Goal: Information Seeking & Learning: Learn about a topic

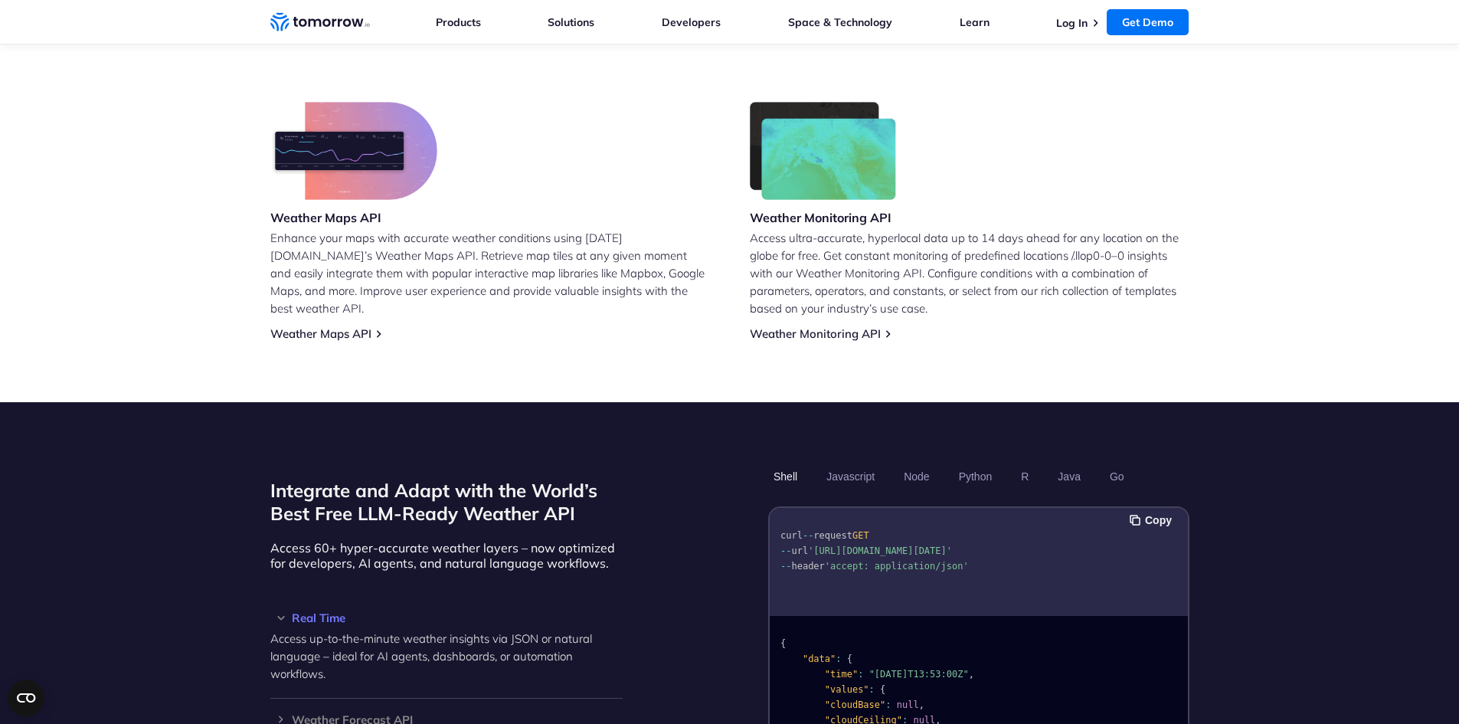
scroll to position [1149, 0]
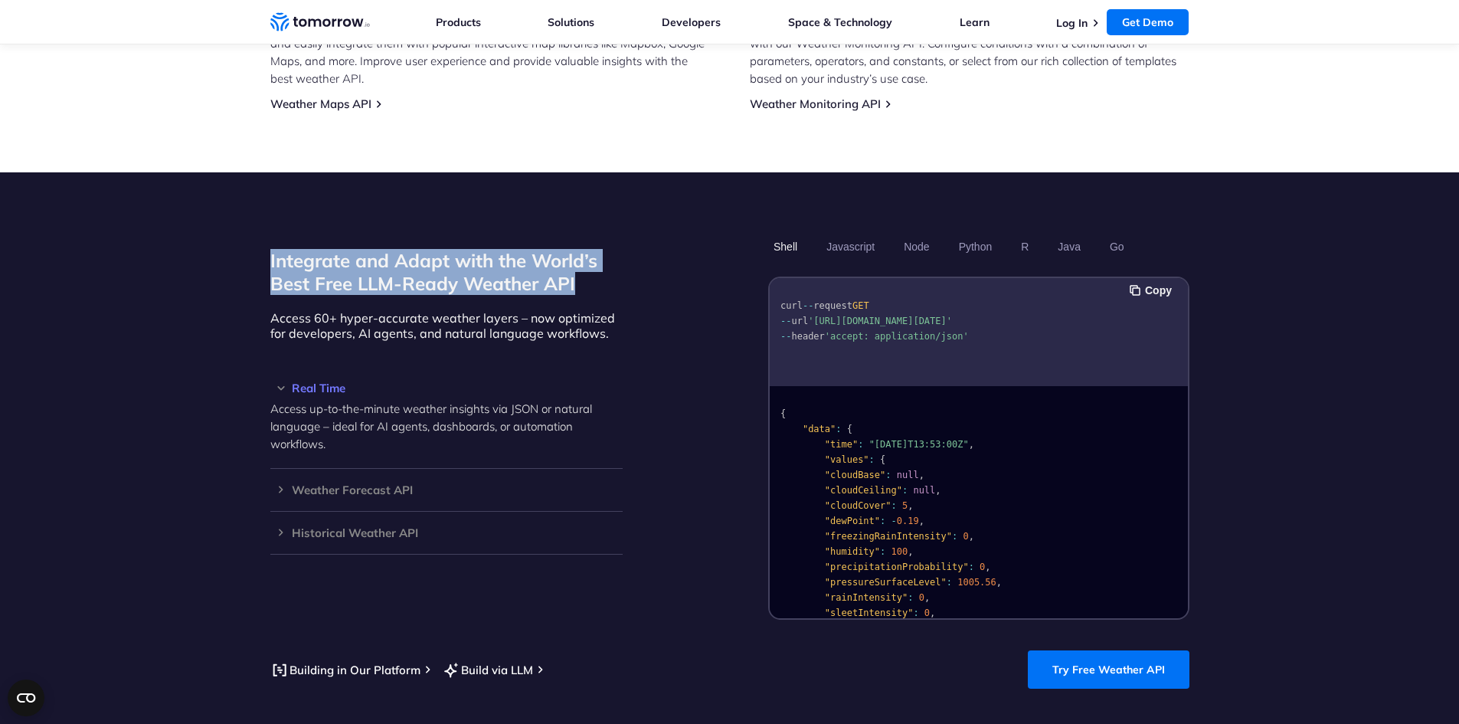
drag, startPoint x: 270, startPoint y: 240, endPoint x: 623, endPoint y: 271, distance: 354.4
click at [623, 271] on div "Integrate and Adapt with the World’s Best Free LLM-Ready Weather API Access 60+…" at bounding box center [729, 427] width 919 height 386
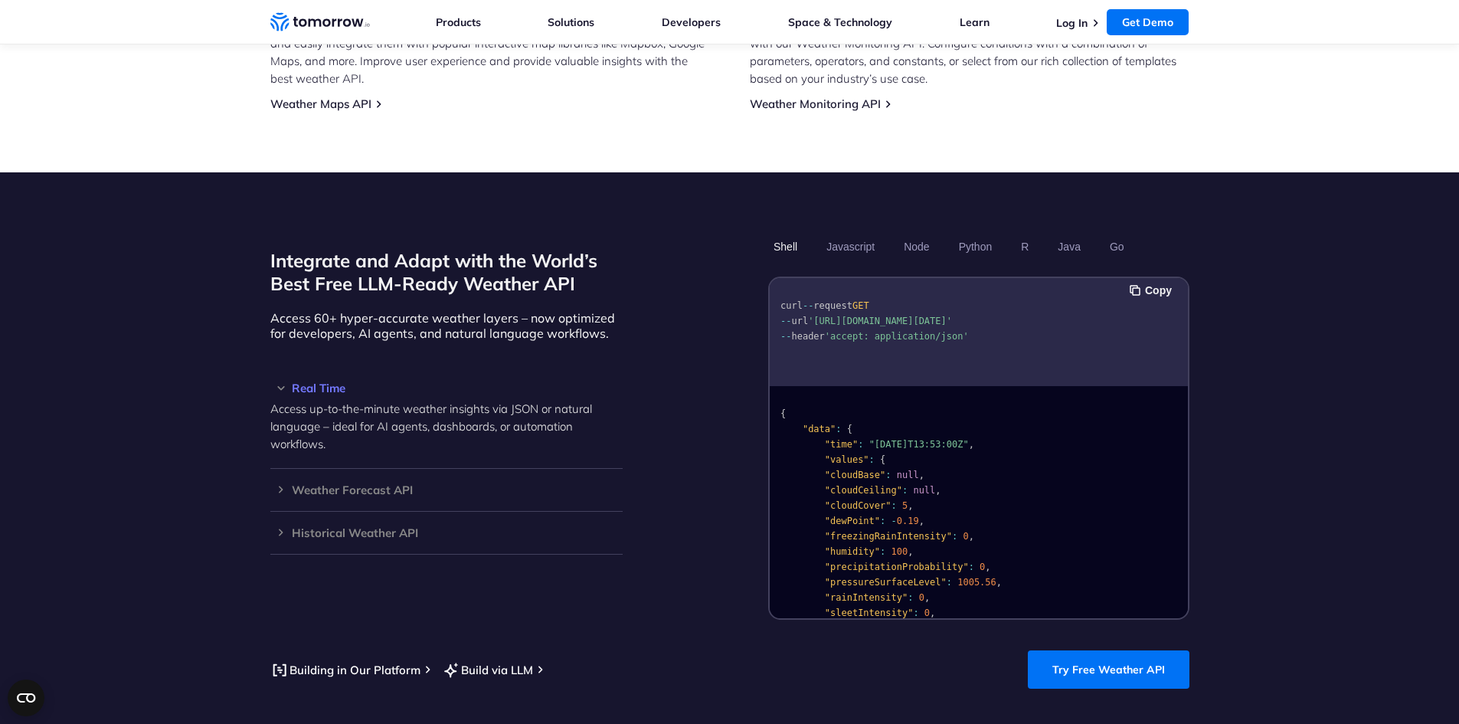
scroll to position [1226, 0]
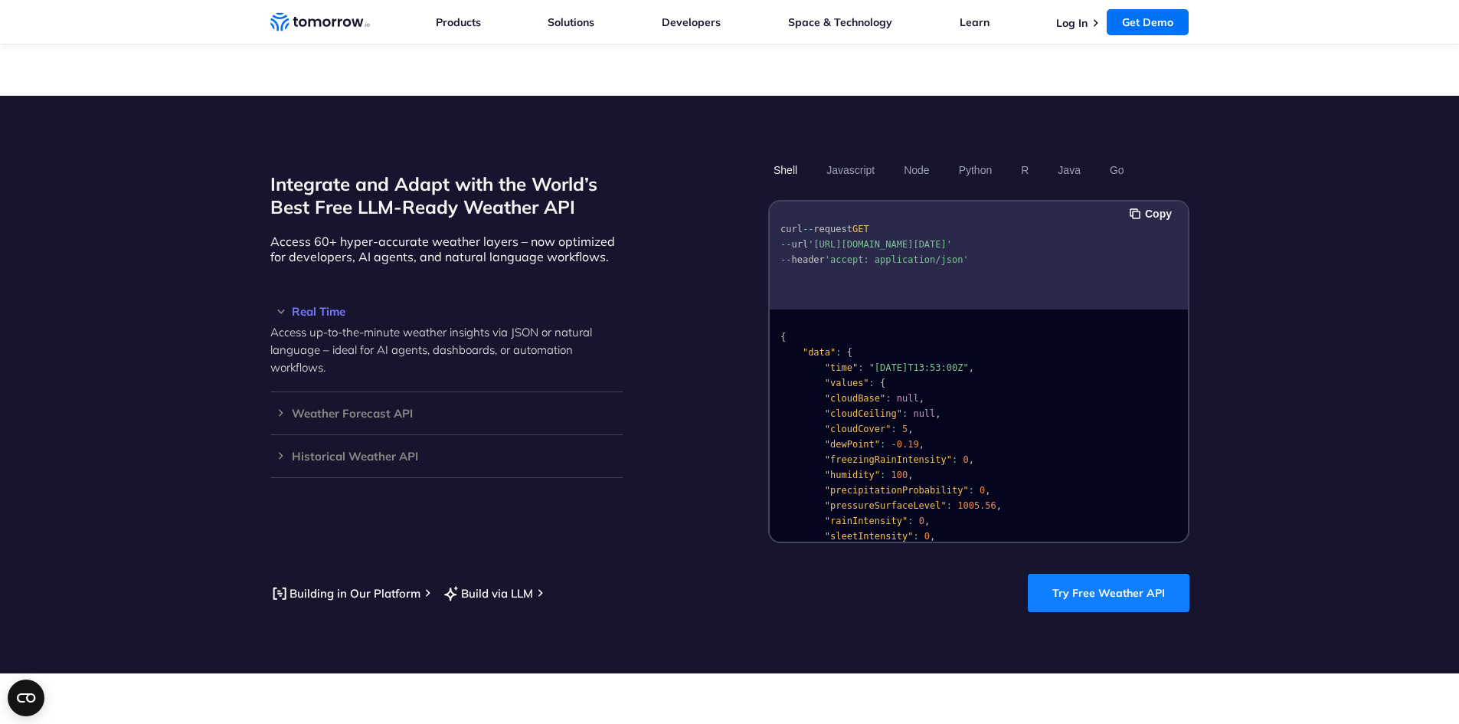
click at [1141, 574] on link "Try Free Weather API" at bounding box center [1109, 593] width 162 height 38
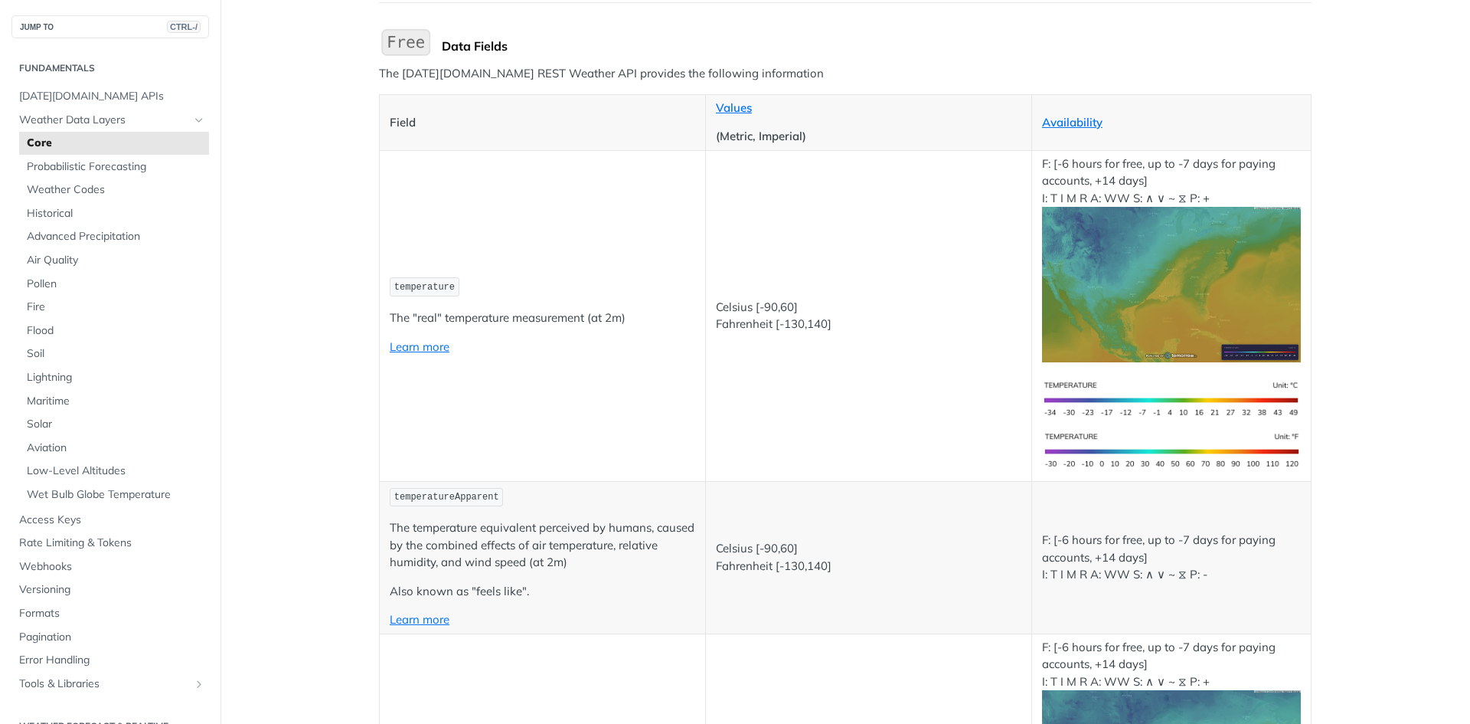
scroll to position [230, 0]
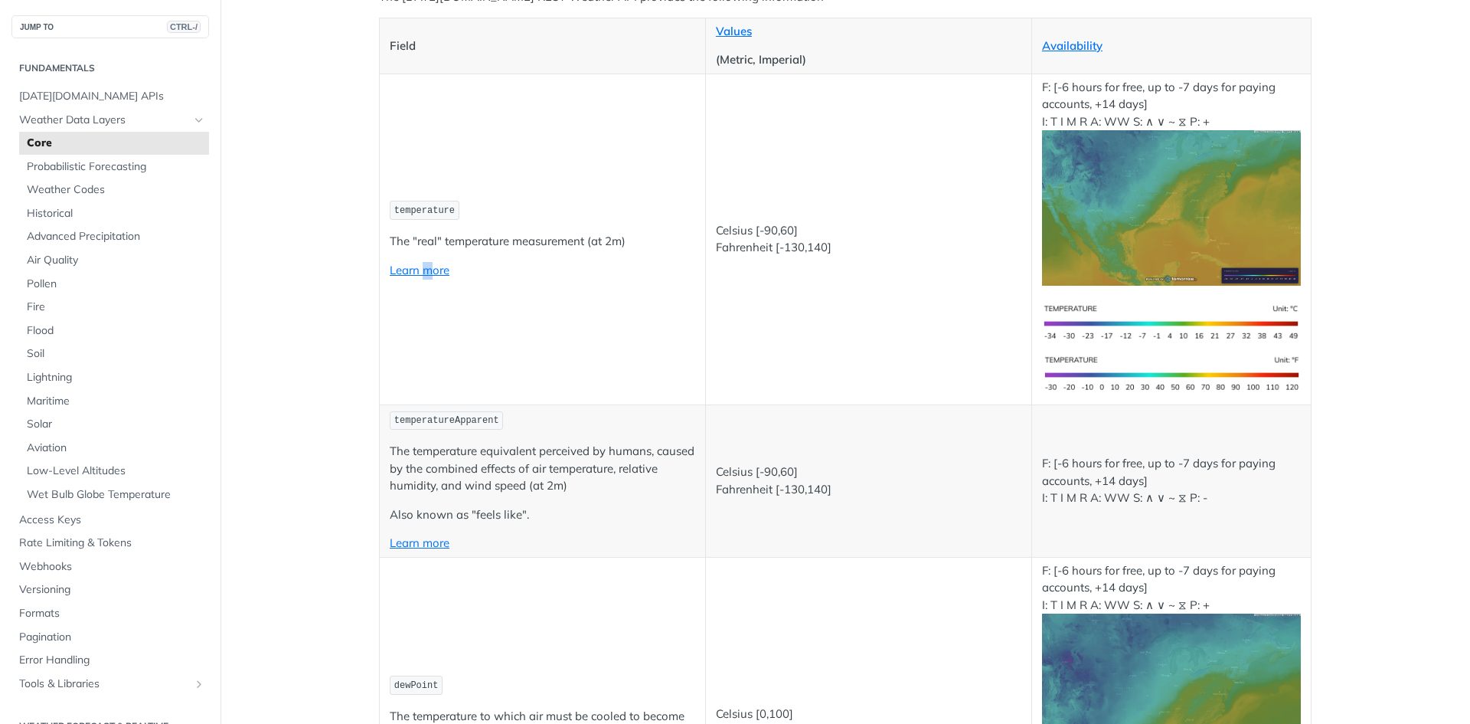
click at [423, 303] on td "temperature The "real" temperature measurement (at 2m) Learn more" at bounding box center [543, 239] width 326 height 331
click at [440, 247] on p "The "real" temperature measurement (at 2m)" at bounding box center [543, 242] width 306 height 18
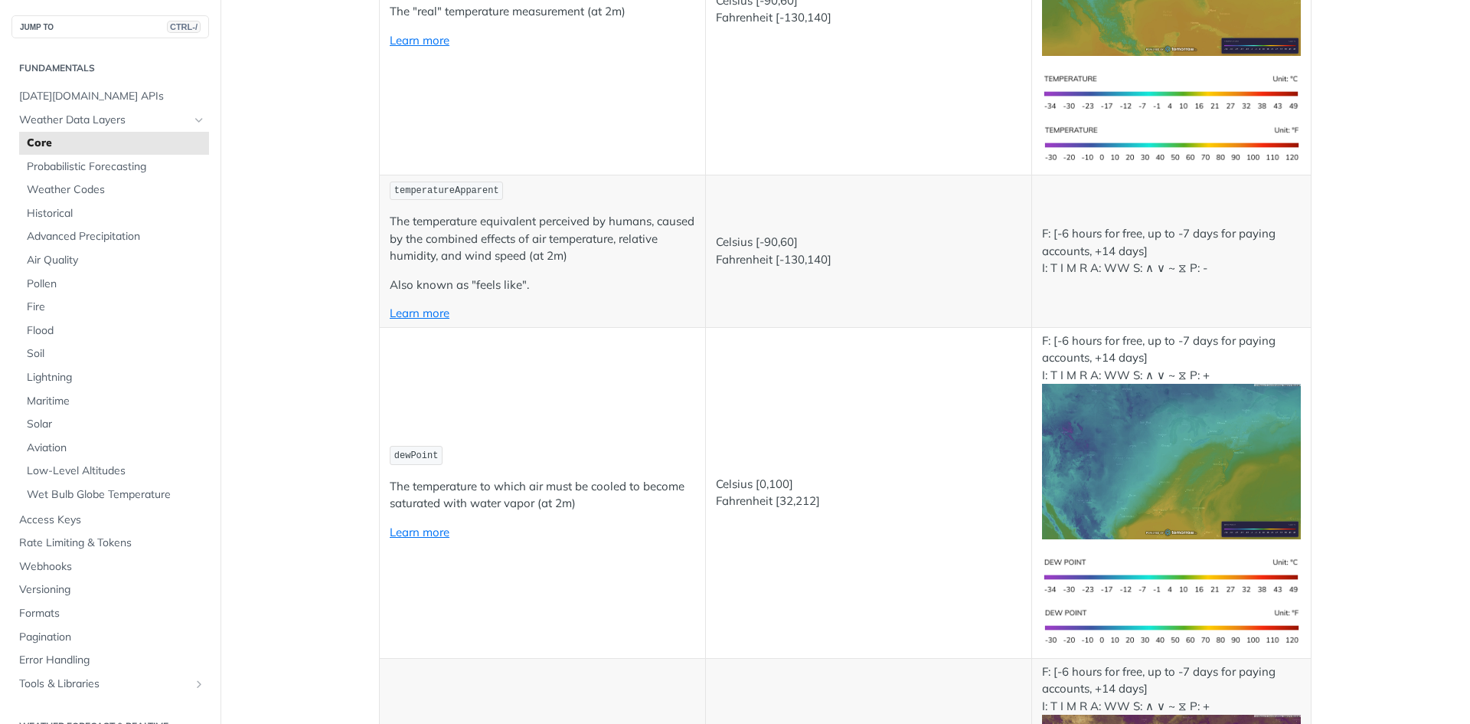
scroll to position [0, 0]
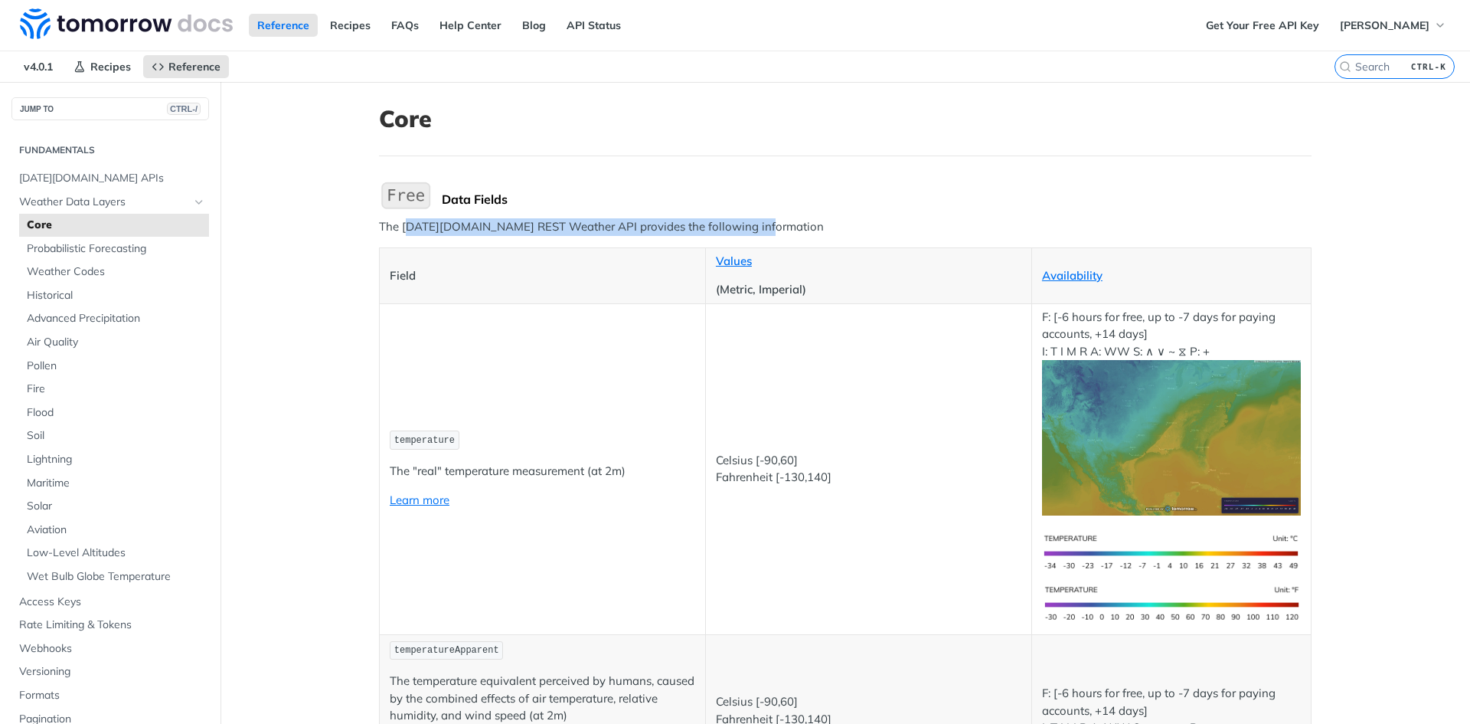
drag, startPoint x: 402, startPoint y: 231, endPoint x: 842, endPoint y: 216, distance: 440.6
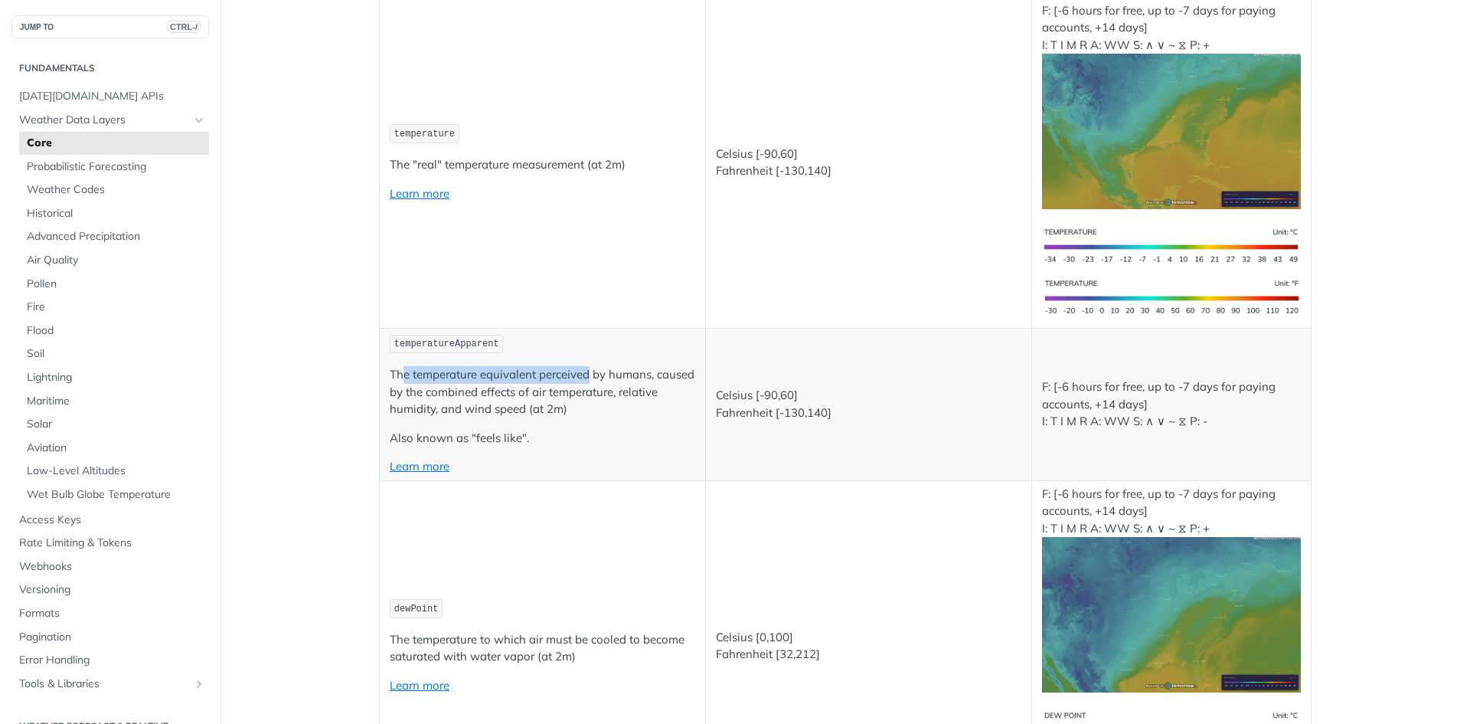
drag, startPoint x: 400, startPoint y: 371, endPoint x: 620, endPoint y: 391, distance: 220.6
click at [616, 388] on p "The temperature equivalent perceived by humans, caused by the combined effects …" at bounding box center [543, 392] width 306 height 52
click at [622, 399] on p "The temperature equivalent perceived by humans, caused by the combined effects …" at bounding box center [543, 392] width 306 height 52
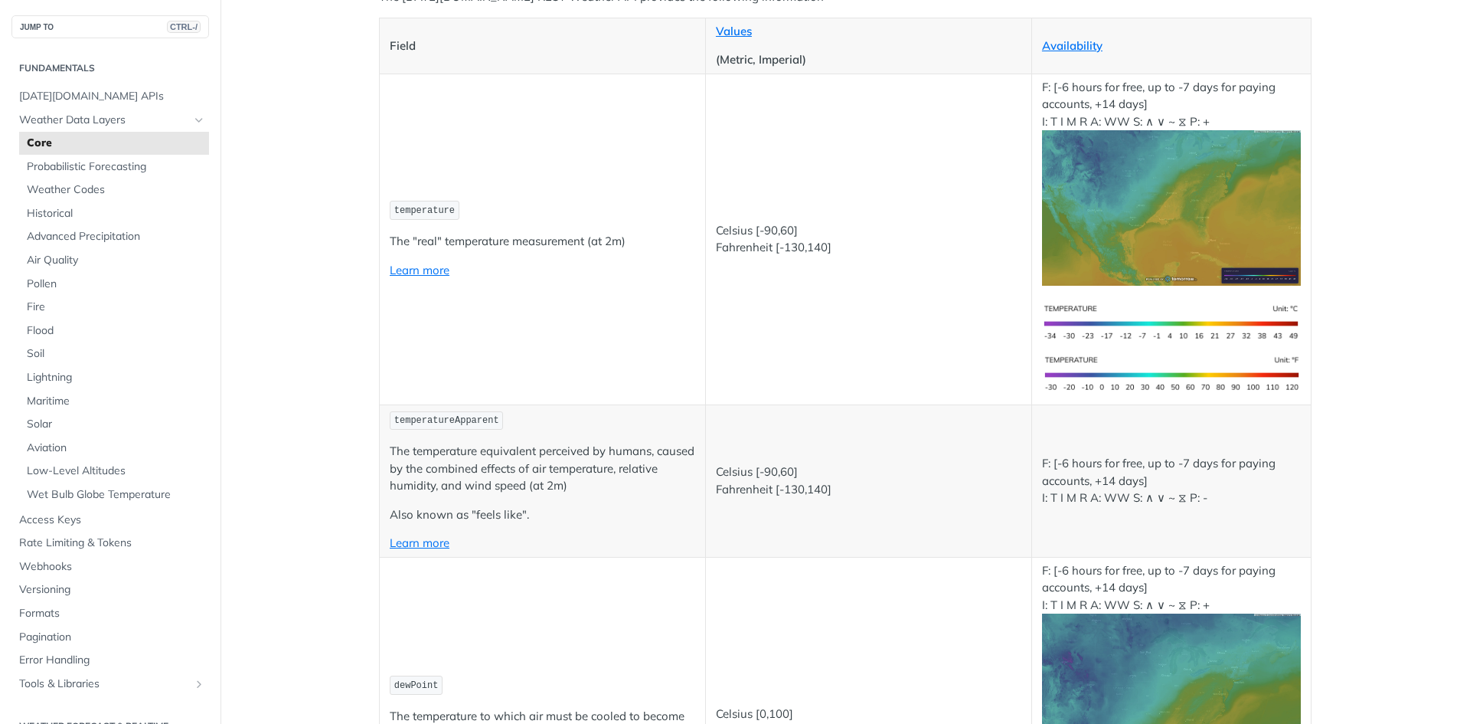
scroll to position [0, 0]
